Goal: Book appointment/travel/reservation

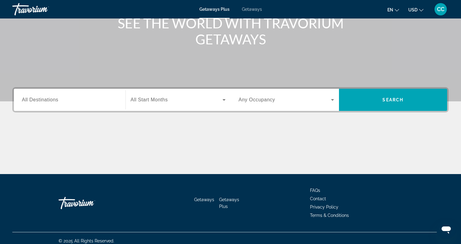
scroll to position [87, 0]
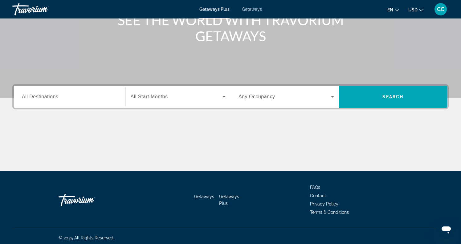
click at [76, 97] on input "Destination All Destinations" at bounding box center [70, 96] width 96 height 7
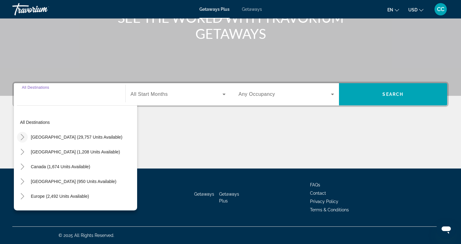
click at [23, 136] on icon "Toggle United States (29,757 units available)" at bounding box center [22, 137] width 6 height 6
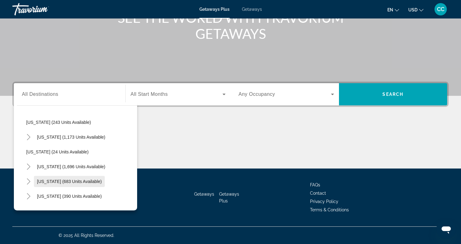
scroll to position [417, 0]
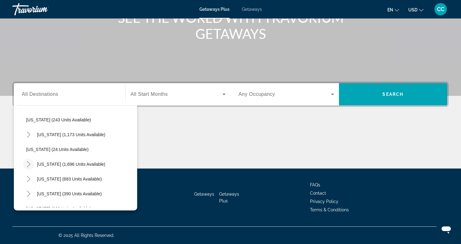
click at [29, 164] on icon "Toggle South Carolina (1,696 units available)" at bounding box center [28, 164] width 3 height 6
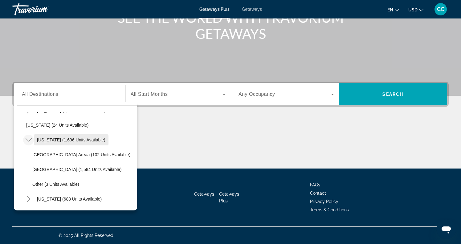
scroll to position [451, 0]
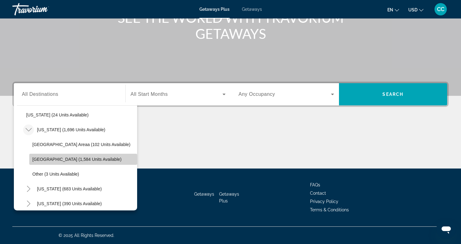
click at [47, 160] on span "[GEOGRAPHIC_DATA] (1,584 units available)" at bounding box center [76, 159] width 89 height 5
type input "**********"
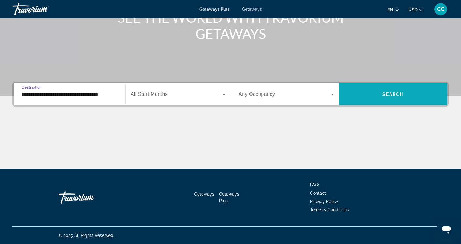
click at [365, 99] on span "Search widget" at bounding box center [393, 94] width 108 height 15
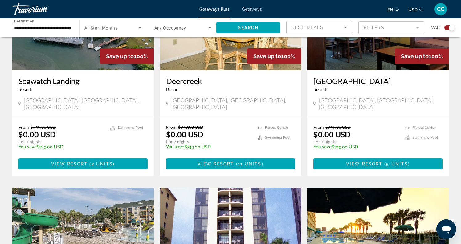
scroll to position [269, 0]
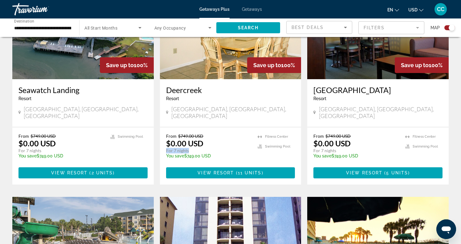
drag, startPoint x: 190, startPoint y: 145, endPoint x: 165, endPoint y: 145, distance: 24.7
click at [165, 145] on div "From $749.00 USD $0.00 USD For 7 nights You save $749.00 USD temp 4.3 [GEOGRAPH…" at bounding box center [230, 155] width 141 height 57
drag, startPoint x: 208, startPoint y: 134, endPoint x: 167, endPoint y: 135, distance: 41.3
click at [167, 135] on div "From $749.00 USD $0.00 USD For 7 nights You save $749.00 USD temp" at bounding box center [209, 147] width 86 height 29
drag, startPoint x: 361, startPoint y: 110, endPoint x: 315, endPoint y: 108, distance: 46.0
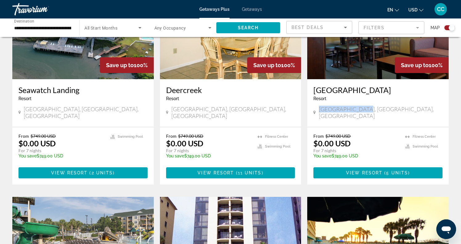
click at [315, 108] on div "[GEOGRAPHIC_DATA], [GEOGRAPHIC_DATA], [GEOGRAPHIC_DATA]" at bounding box center [377, 113] width 129 height 14
drag, startPoint x: 335, startPoint y: 144, endPoint x: 311, endPoint y: 144, distance: 24.0
click at [311, 144] on div "From $749.00 USD $0.00 USD For 7 nights You save $749.00 USD temp 4.7 [GEOGRAPH…" at bounding box center [377, 155] width 141 height 57
drag, startPoint x: 356, startPoint y: 136, endPoint x: 308, endPoint y: 136, distance: 48.1
click at [308, 136] on div "From $749.00 USD $0.00 USD For 7 nights You save $749.00 USD temp 4.7 [GEOGRAPH…" at bounding box center [377, 155] width 141 height 57
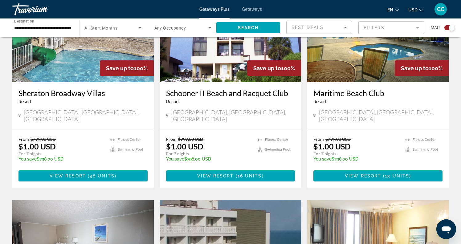
scroll to position [483, 0]
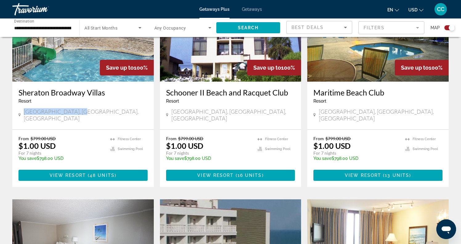
drag, startPoint x: 80, startPoint y: 106, endPoint x: 12, endPoint y: 105, distance: 67.8
click at [12, 105] on app-exchanges-search-item "Save up to 100% [GEOGRAPHIC_DATA] - This is an adults only resort [GEOGRAPHIC_D…" at bounding box center [83, 85] width 148 height 204
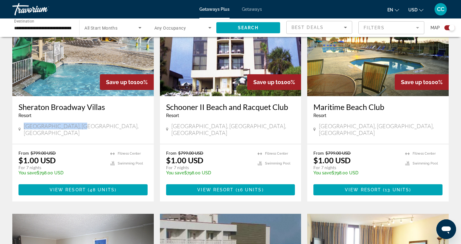
scroll to position [487, 0]
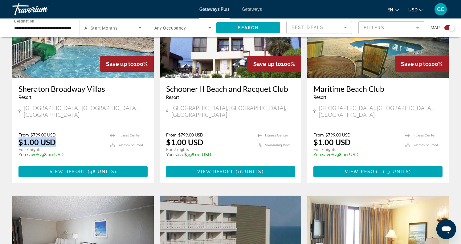
drag, startPoint x: 65, startPoint y: 129, endPoint x: 12, endPoint y: 127, distance: 53.7
click at [12, 127] on app-exchanges-search-item "Save up to 100% [GEOGRAPHIC_DATA] - This is an adults only resort [GEOGRAPHIC_D…" at bounding box center [83, 81] width 148 height 204
drag, startPoint x: 43, startPoint y: 136, endPoint x: 13, endPoint y: 135, distance: 29.3
click at [13, 135] on div "From $799.00 USD $1.00 USD For 7 nights You save $798.00 USD temp 4.6 [GEOGRAPH…" at bounding box center [82, 154] width 141 height 57
drag, startPoint x: 228, startPoint y: 104, endPoint x: 162, endPoint y: 103, distance: 66.3
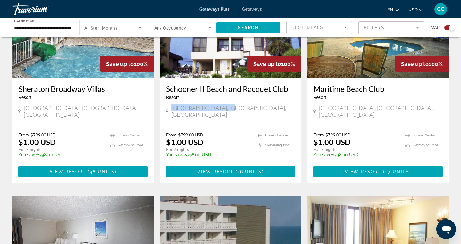
click at [162, 103] on div "[GEOGRAPHIC_DATA] and [GEOGRAPHIC_DATA] - This is an adults only resort [GEOGRA…" at bounding box center [230, 102] width 141 height 48
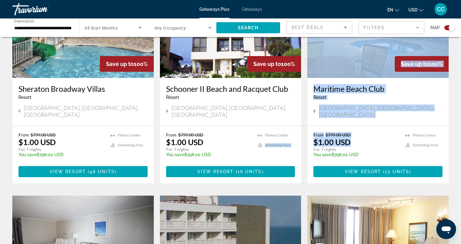
drag, startPoint x: 354, startPoint y: 127, endPoint x: 302, endPoint y: 124, distance: 52.2
click at [302, 124] on div "Save up to 100% Seawatch Landing Resort - This is an adults only resort [GEOGRA…" at bounding box center [230, 196] width 443 height 866
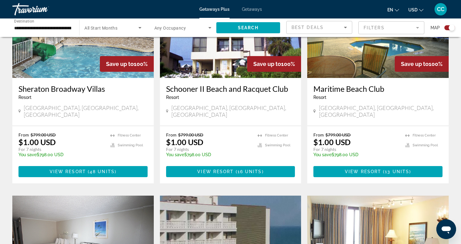
click at [369, 132] on div "From $799.00 USD $1.00 USD For 7 nights You save $798.00 USD temp" at bounding box center [356, 146] width 86 height 29
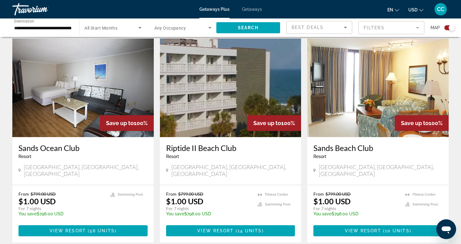
scroll to position [645, 0]
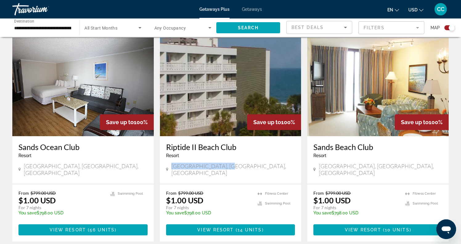
drag, startPoint x: 236, startPoint y: 157, endPoint x: 169, endPoint y: 154, distance: 67.3
click at [169, 154] on div "[GEOGRAPHIC_DATA] - This is an adults only resort [GEOGRAPHIC_DATA], [GEOGRAPHI…" at bounding box center [230, 160] width 141 height 48
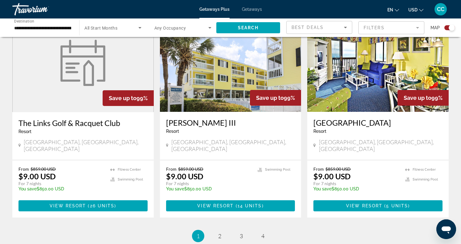
scroll to position [886, 0]
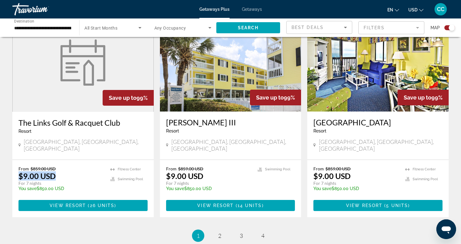
drag, startPoint x: 69, startPoint y: 148, endPoint x: 13, endPoint y: 146, distance: 56.1
click at [13, 160] on div "From $859.00 USD $9.00 USD For 7 nights You save $850.00 USD temp 4.3 [GEOGRAPH…" at bounding box center [82, 188] width 141 height 57
drag, startPoint x: 354, startPoint y: 148, endPoint x: 310, endPoint y: 147, distance: 44.1
click at [310, 160] on div "From $859.00 USD $9.00 USD For 7 nights You save $850.00 USD temp 3.5 [GEOGRAPH…" at bounding box center [377, 188] width 141 height 57
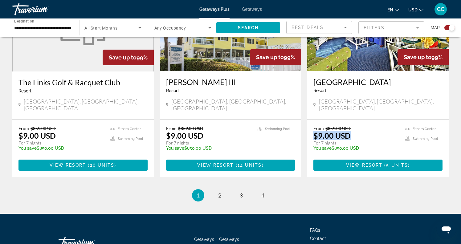
scroll to position [940, 0]
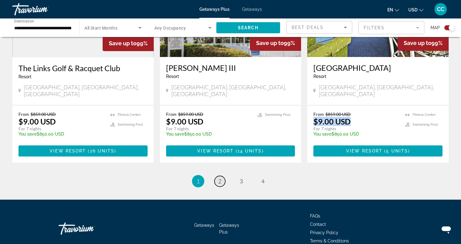
click at [221, 178] on span "2" at bounding box center [219, 181] width 3 height 7
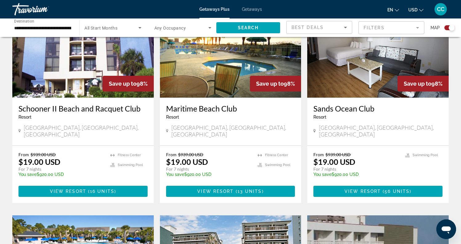
scroll to position [251, 0]
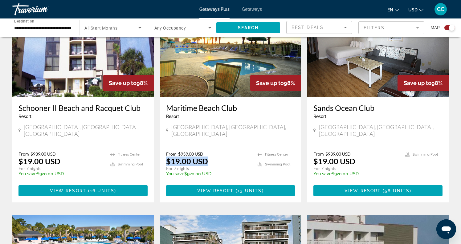
drag, startPoint x: 208, startPoint y: 155, endPoint x: 163, endPoint y: 155, distance: 45.0
click at [163, 155] on div "From $939.00 USD $19.00 USD For 7 nights You save $920.00 USD temp 3.9 [GEOGRAP…" at bounding box center [230, 173] width 141 height 57
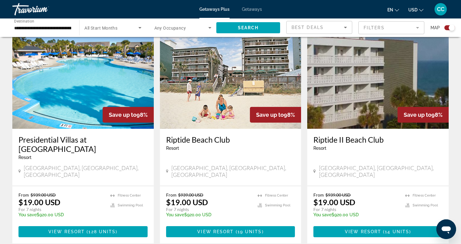
scroll to position [428, 0]
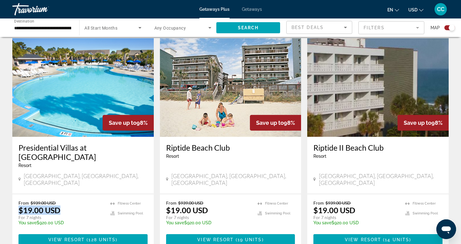
drag, startPoint x: 65, startPoint y: 195, endPoint x: 12, endPoint y: 194, distance: 53.0
click at [12, 194] on div "From $939.00 USD $19.00 USD For 7 nights You save $920.00 USD temp 4.1 [GEOGRAP…" at bounding box center [82, 222] width 141 height 57
drag, startPoint x: 42, startPoint y: 205, endPoint x: 14, endPoint y: 205, distance: 28.0
click at [14, 205] on div "From $939.00 USD $19.00 USD For 7 nights You save $920.00 USD temp 4.1 [GEOGRAP…" at bounding box center [82, 222] width 141 height 57
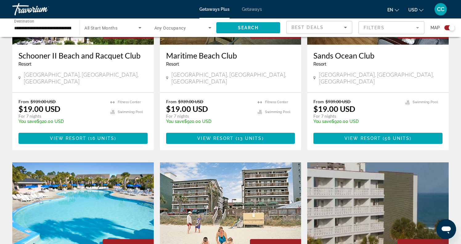
scroll to position [268, 0]
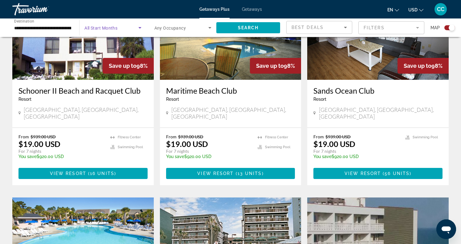
click at [128, 27] on span "Search widget" at bounding box center [111, 27] width 54 height 7
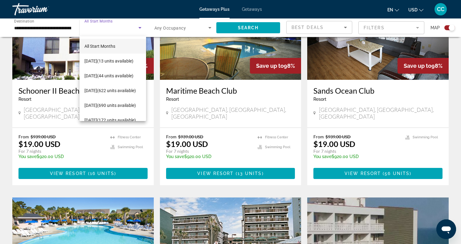
click at [128, 27] on div at bounding box center [230, 122] width 461 height 244
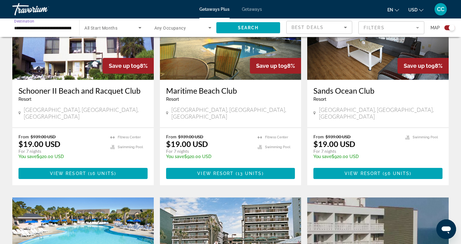
click at [52, 30] on input "**********" at bounding box center [42, 27] width 57 height 7
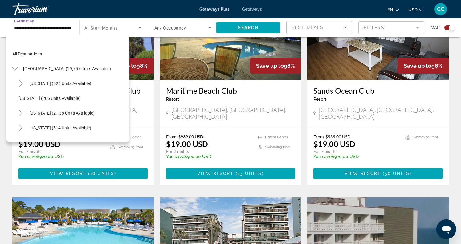
scroll to position [451, 0]
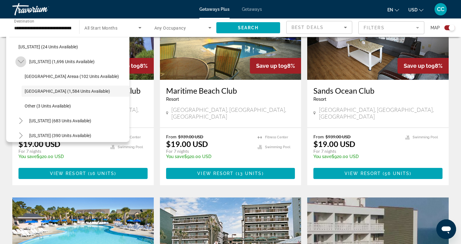
click at [22, 59] on icon "Toggle South Carolina (1,696 units available)" at bounding box center [21, 62] width 6 height 6
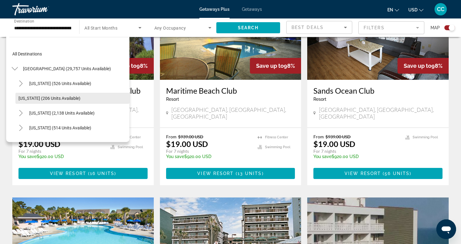
scroll to position [49, 0]
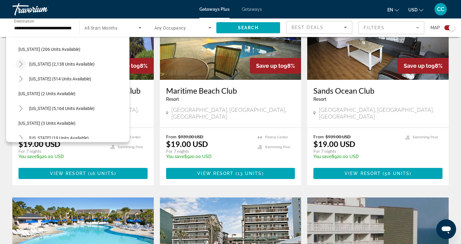
click at [20, 63] on icon "Toggle California (2,138 units available)" at bounding box center [21, 64] width 6 height 6
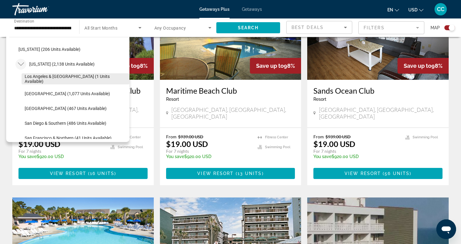
click at [33, 75] on span "Search widget" at bounding box center [76, 79] width 108 height 15
type input "**********"
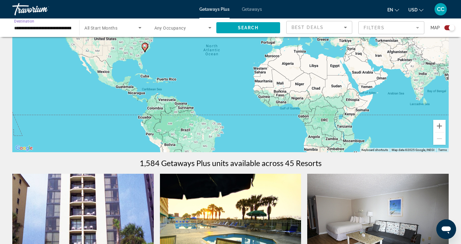
scroll to position [0, 0]
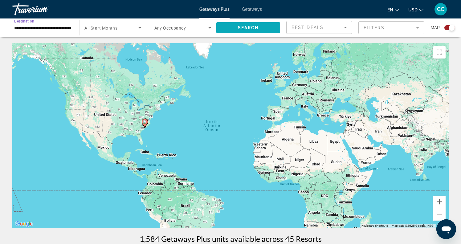
click at [261, 26] on span "Search widget" at bounding box center [248, 27] width 64 height 15
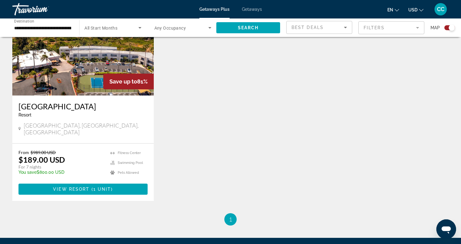
scroll to position [253, 0]
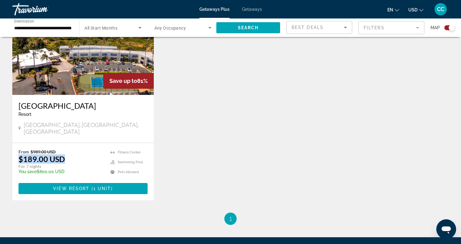
drag, startPoint x: 17, startPoint y: 152, endPoint x: 67, endPoint y: 151, distance: 49.9
click at [67, 151] on div "From $989.00 USD $189.00 USD For 7 nights You save $800.00 USD temp 3.8 [GEOGRA…" at bounding box center [82, 171] width 141 height 57
drag, startPoint x: 42, startPoint y: 161, endPoint x: 10, endPoint y: 160, distance: 31.1
click at [10, 160] on app-exchanges-search-item "Save up to 81% [GEOGRAPHIC_DATA] - This is an adults only resort [GEOGRAPHIC_DA…" at bounding box center [83, 98] width 148 height 204
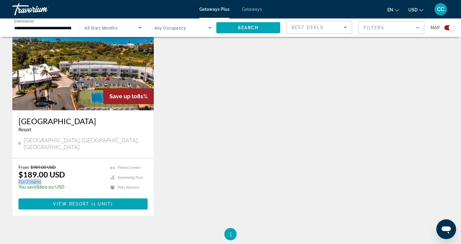
scroll to position [232, 0]
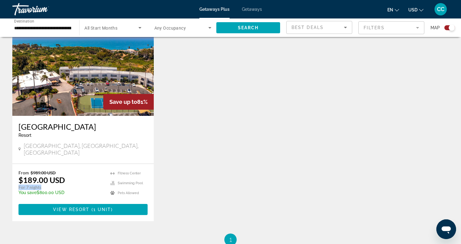
click at [104, 87] on img "Main content" at bounding box center [82, 66] width 141 height 99
